Goal: Task Accomplishment & Management: Manage account settings

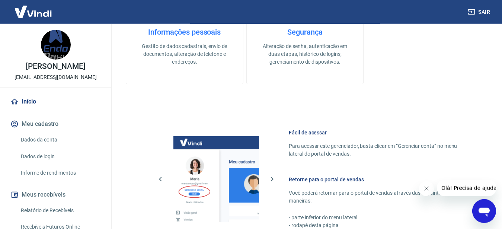
scroll to position [382, 0]
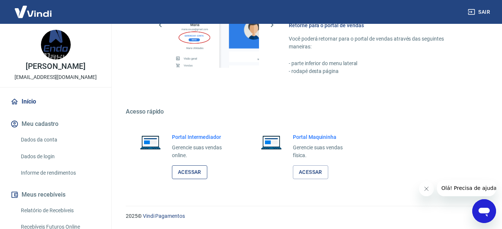
click at [185, 174] on link "Acessar" at bounding box center [189, 172] width 35 height 14
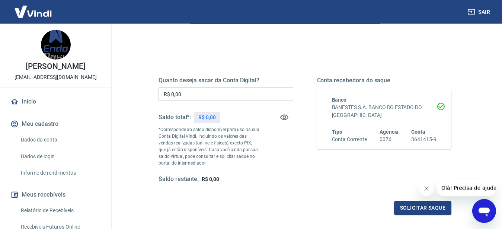
scroll to position [76, 0]
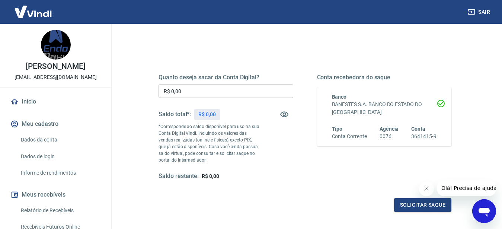
click at [248, 88] on input "R$ 0,00" at bounding box center [225, 91] width 135 height 14
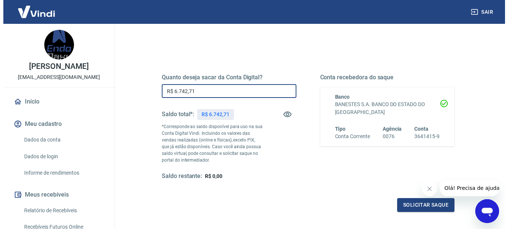
scroll to position [146, 0]
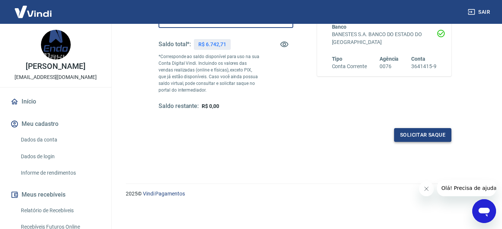
type input "R$ 6.742,71"
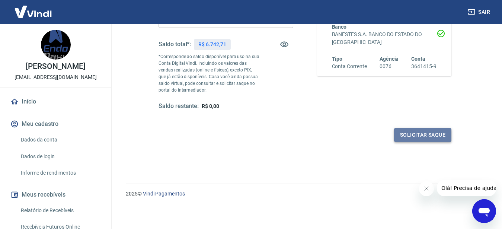
click at [436, 134] on button "Solicitar saque" at bounding box center [422, 135] width 57 height 14
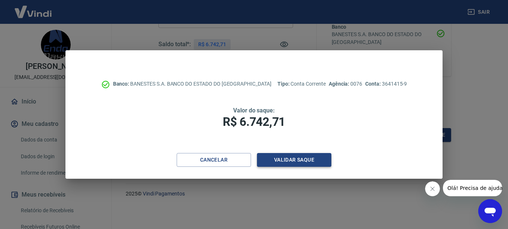
click at [302, 163] on button "Validar saque" at bounding box center [294, 160] width 74 height 14
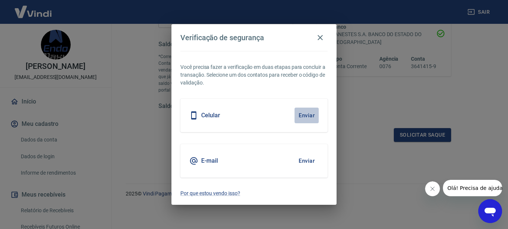
click at [307, 118] on button "Enviar" at bounding box center [307, 116] width 24 height 16
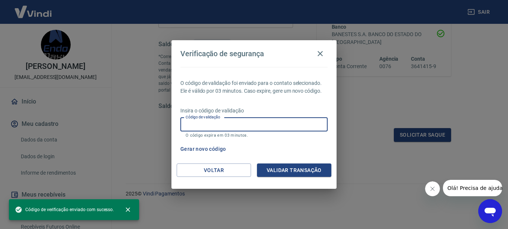
click at [238, 121] on input "Código de validação" at bounding box center [253, 125] width 147 height 14
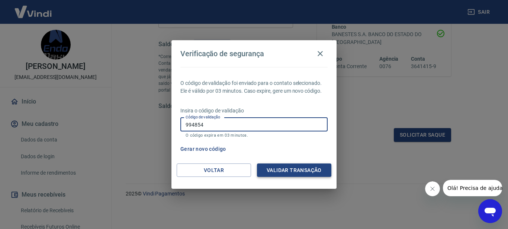
type input "994854"
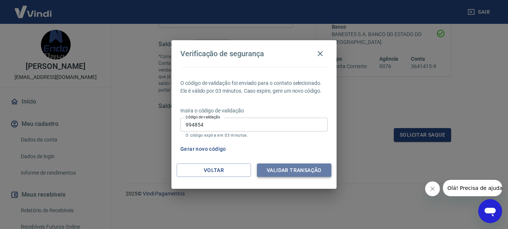
click at [283, 173] on button "Validar transação" at bounding box center [294, 170] width 74 height 14
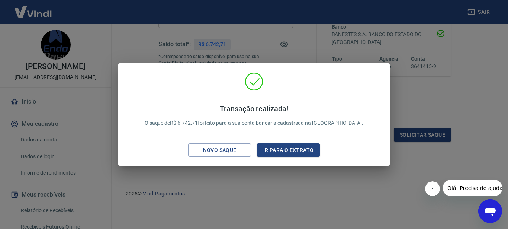
click at [302, 139] on div "Transação realizada! O saque de R$ 6.742,71 foi feito para a sua conta bancária…" at bounding box center [254, 116] width 260 height 88
click at [303, 146] on button "Ir para o extrato" at bounding box center [288, 150] width 63 height 14
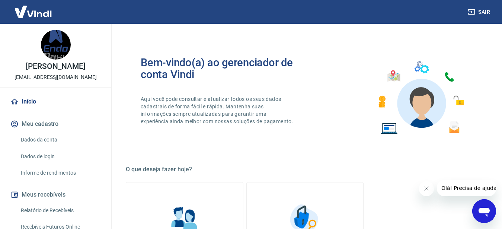
click at [52, 76] on p "kill@endomaxxi.com.br" at bounding box center [56, 77] width 82 height 8
click at [26, 104] on link "Início" at bounding box center [55, 101] width 93 height 16
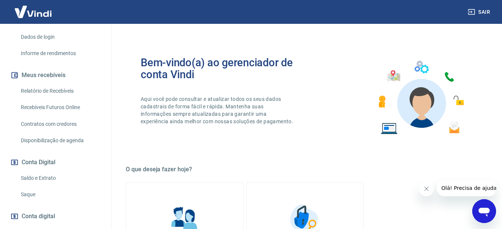
scroll to position [160, 0]
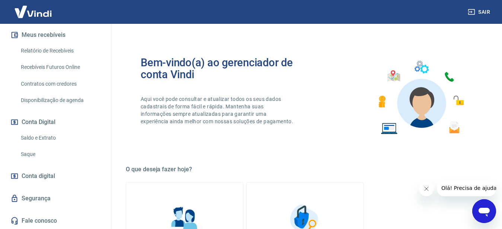
click at [474, 8] on icon "button" at bounding box center [471, 11] width 7 height 7
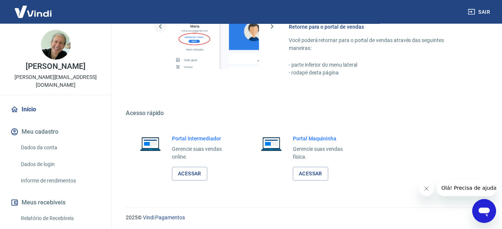
scroll to position [382, 0]
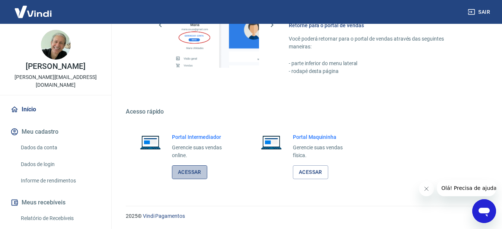
click at [197, 172] on link "Acessar" at bounding box center [189, 172] width 35 height 14
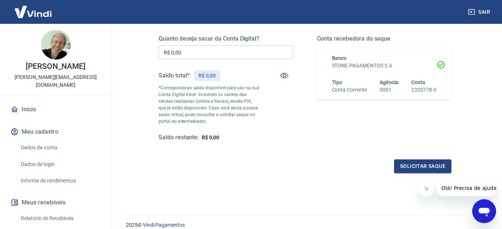
scroll to position [70, 0]
